Goal: Communication & Community: Participate in discussion

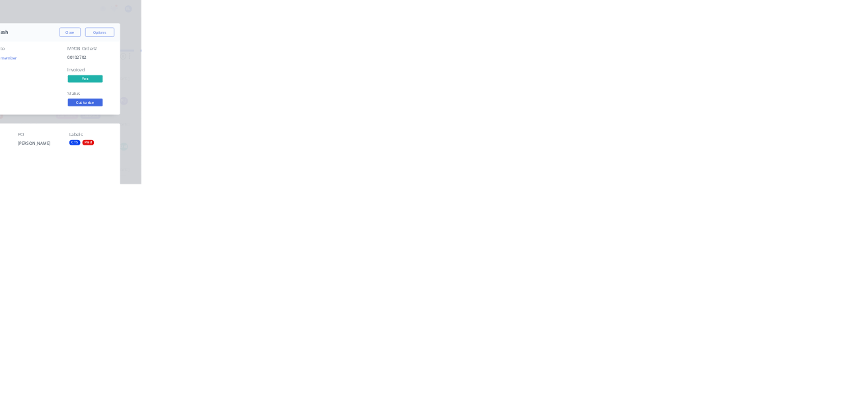
click at [707, 70] on button "Close" at bounding box center [683, 73] width 48 height 21
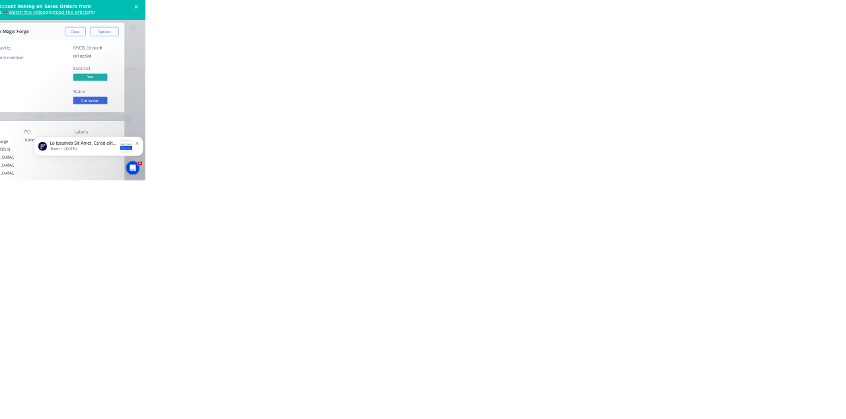
click at [138, 120] on div "Collaborate" at bounding box center [112, 116] width 52 height 12
click at [707, 75] on button "Close" at bounding box center [683, 73] width 48 height 21
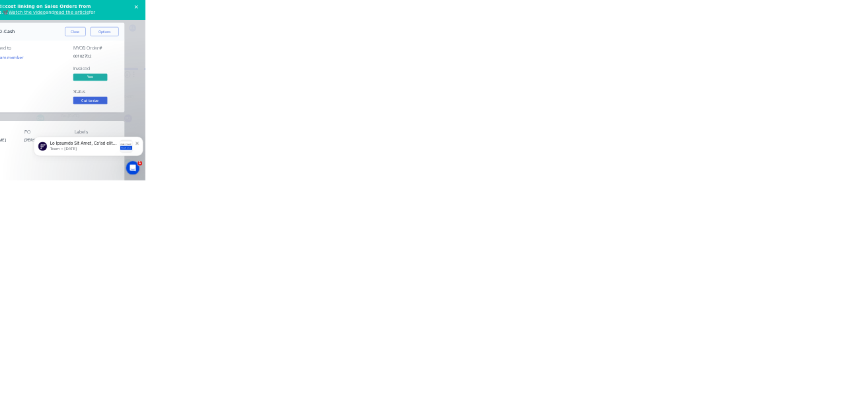
click at [707, 73] on button "Close" at bounding box center [683, 73] width 48 height 21
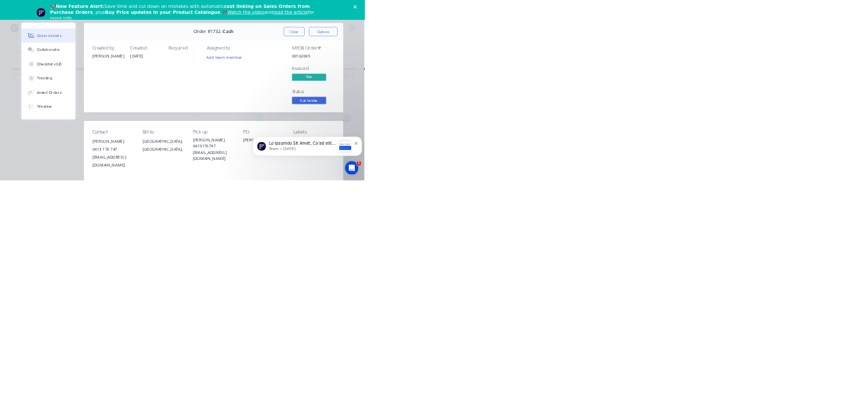
click at [138, 115] on div "Collaborate" at bounding box center [112, 116] width 52 height 12
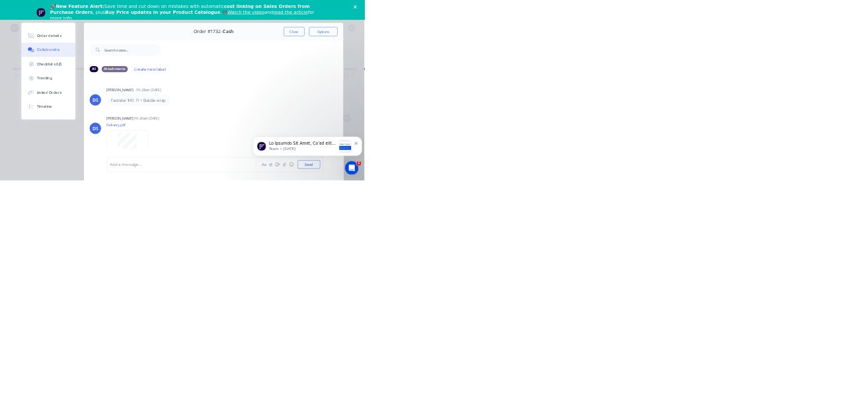
click at [595, 389] on div at bounding box center [425, 382] width 339 height 14
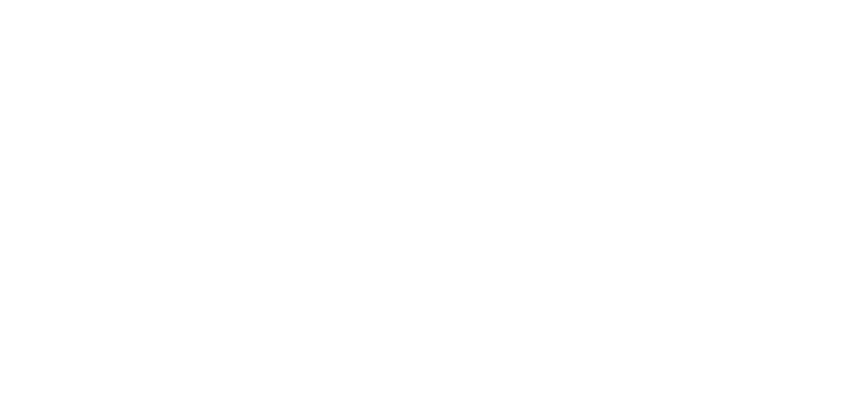
click at [744, 392] on button "Send" at bounding box center [717, 382] width 52 height 20
click at [707, 68] on button "Close" at bounding box center [683, 73] width 48 height 21
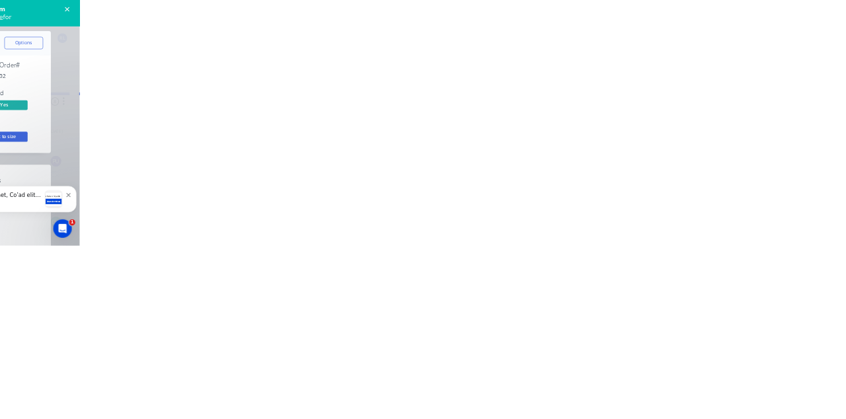
click at [138, 116] on div "Collaborate" at bounding box center [112, 116] width 52 height 12
click at [595, 389] on div at bounding box center [425, 382] width 339 height 14
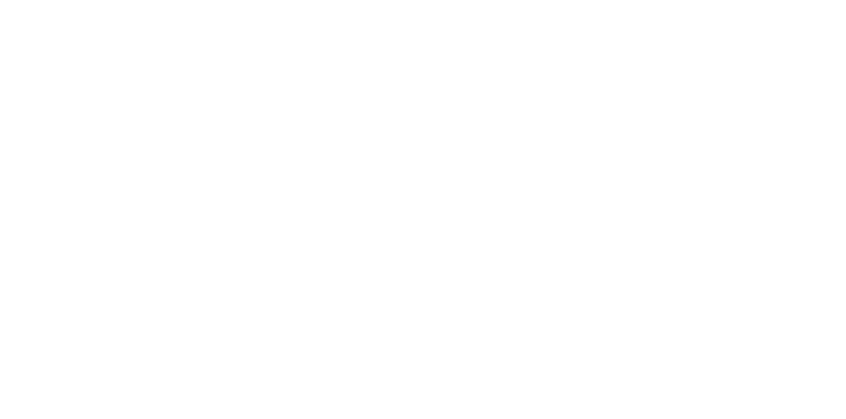
click at [595, 389] on div "@k" at bounding box center [425, 382] width 339 height 14
click at [744, 392] on button "Send" at bounding box center [717, 382] width 52 height 20
click at [707, 72] on button "Close" at bounding box center [683, 73] width 48 height 21
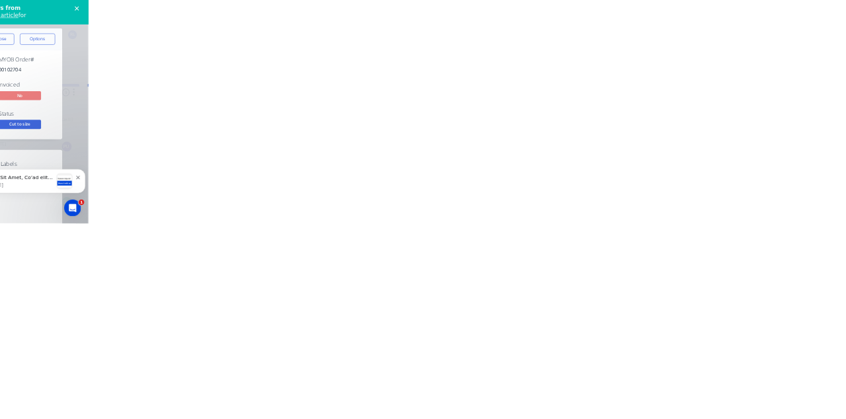
click at [138, 112] on div "Collaborate" at bounding box center [112, 116] width 52 height 12
click at [595, 389] on div at bounding box center [425, 382] width 339 height 14
click at [595, 389] on div "@k" at bounding box center [425, 382] width 339 height 14
click at [744, 392] on button "Send" at bounding box center [717, 382] width 52 height 20
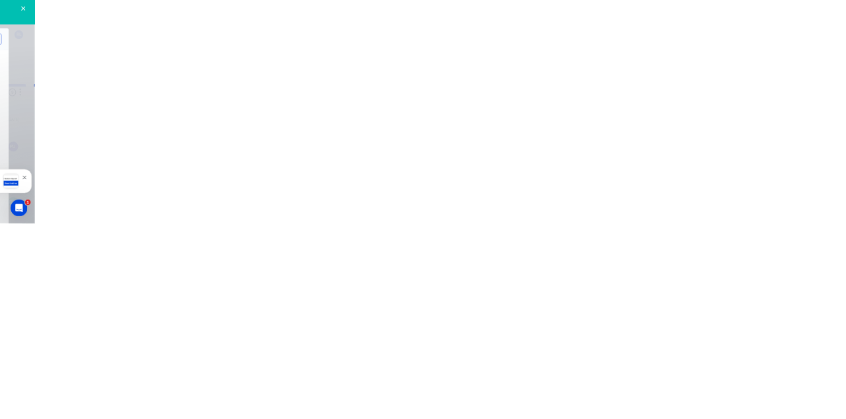
click at [707, 67] on button "Close" at bounding box center [683, 73] width 48 height 21
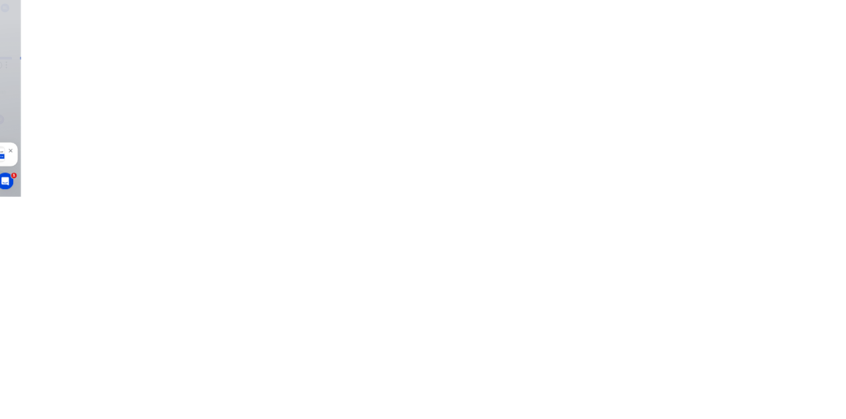
click at [175, 104] on button "Collaborate" at bounding box center [113, 115] width 126 height 33
click at [707, 67] on button "Close" at bounding box center [683, 73] width 48 height 21
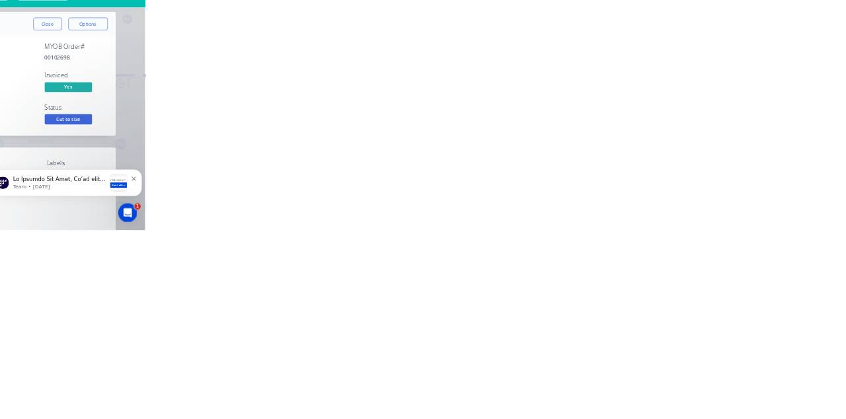
click at [138, 112] on div "Collaborate" at bounding box center [112, 116] width 52 height 12
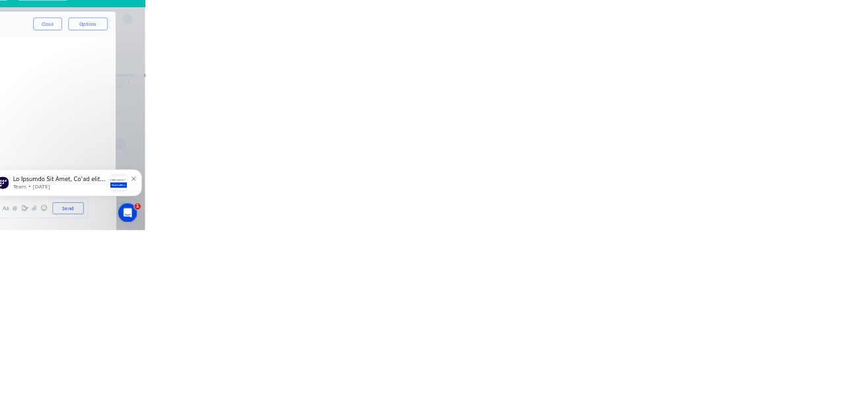
scroll to position [108, 0]
